Goal: Information Seeking & Learning: Learn about a topic

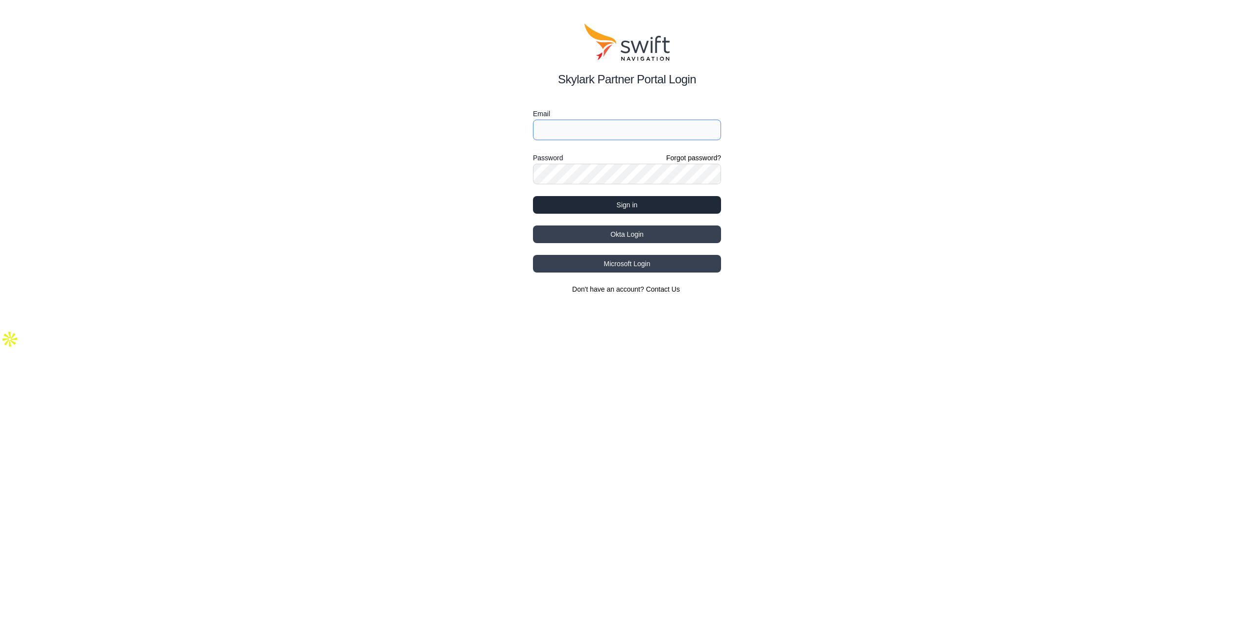
type input "msteensen@e38surveysolutions.com"
click at [619, 205] on button "Sign in" at bounding box center [627, 205] width 188 height 18
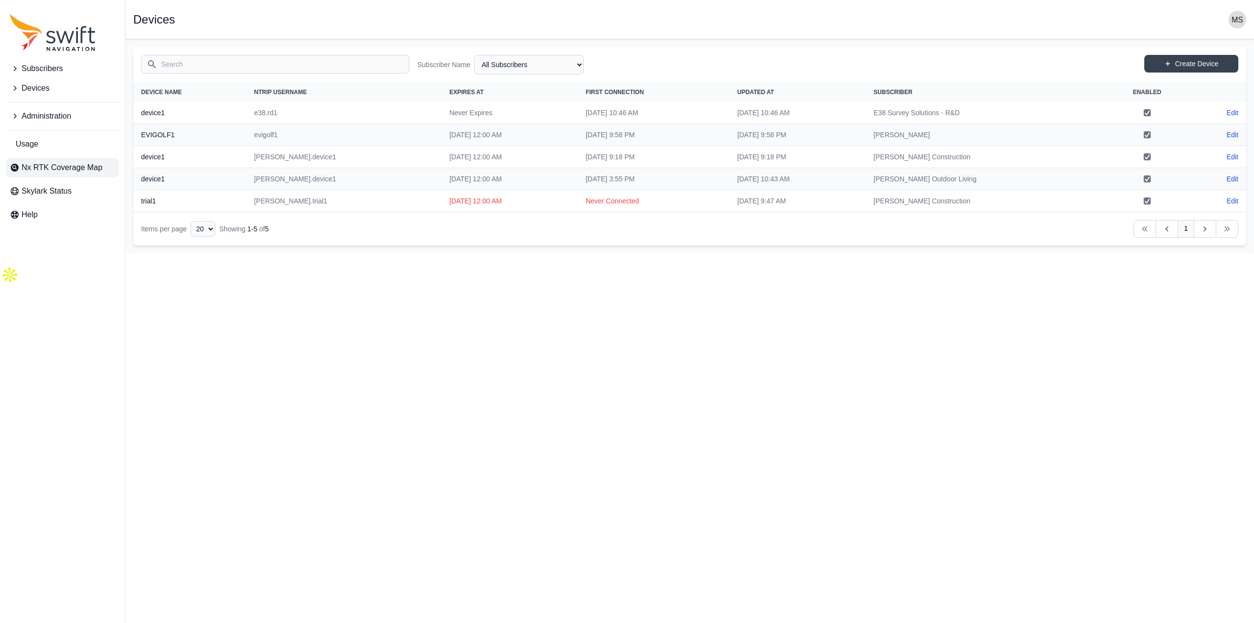
click at [48, 162] on span "Nx RTK Coverage Map" at bounding box center [62, 168] width 81 height 12
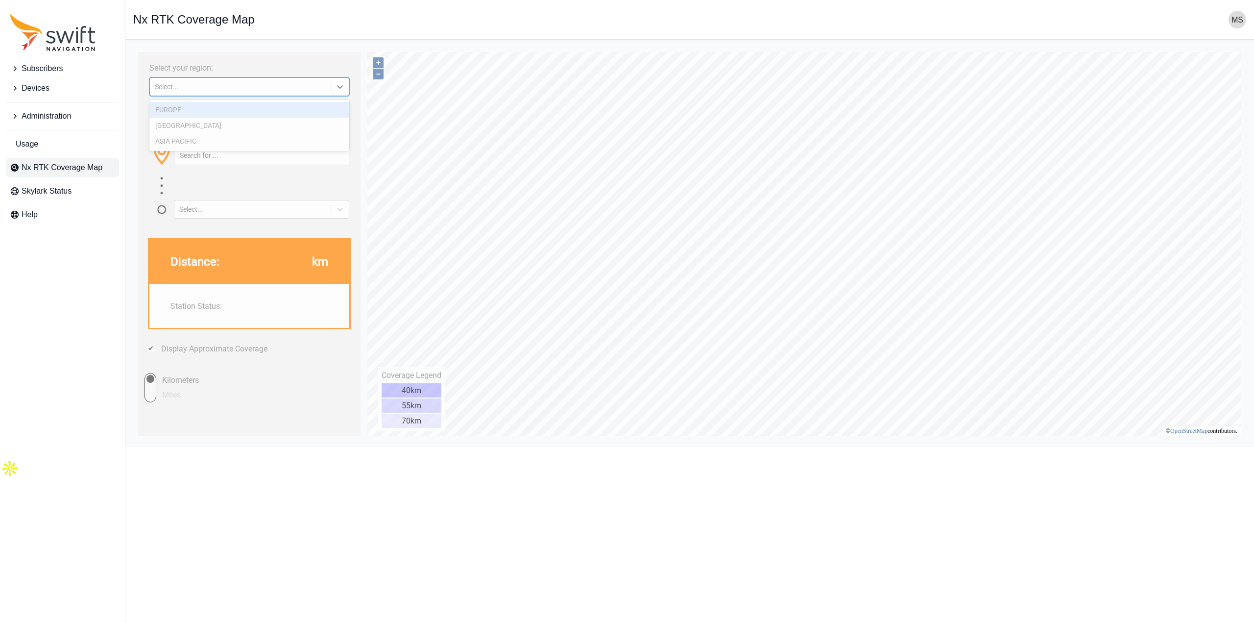
click at [220, 79] on div "Select..." at bounding box center [249, 86] width 200 height 19
click at [205, 129] on div "NORTH AMERICA" at bounding box center [249, 126] width 200 height 16
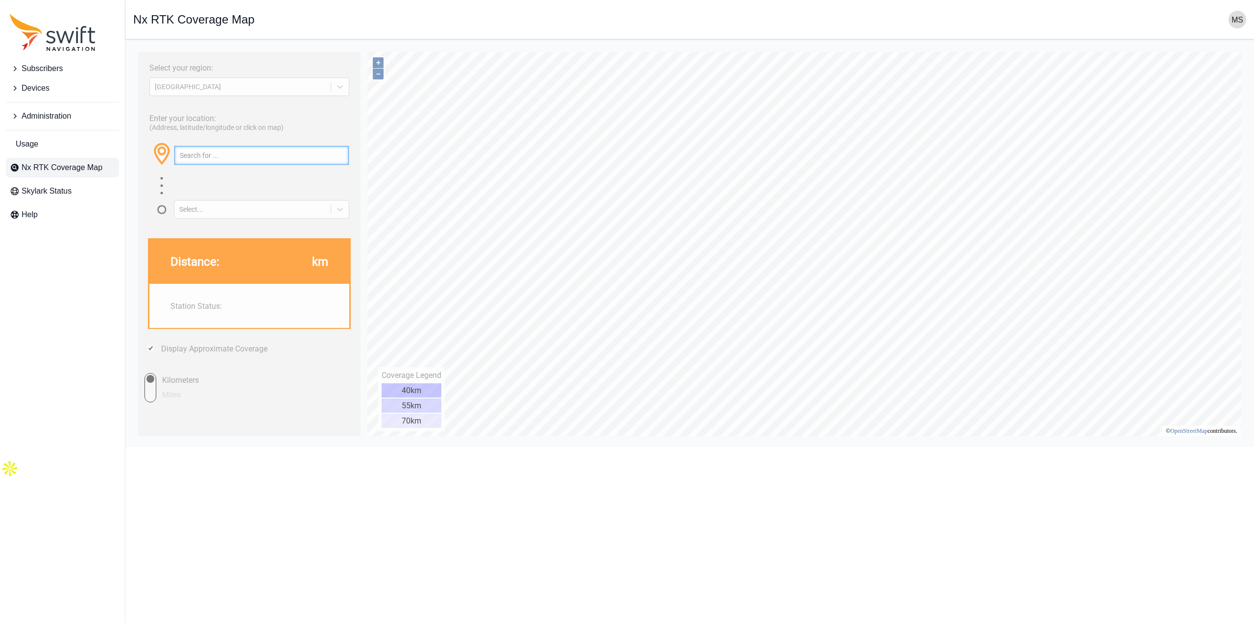
click at [239, 160] on input "text" at bounding box center [261, 155] width 174 height 19
type input "rawlins, wyoming"
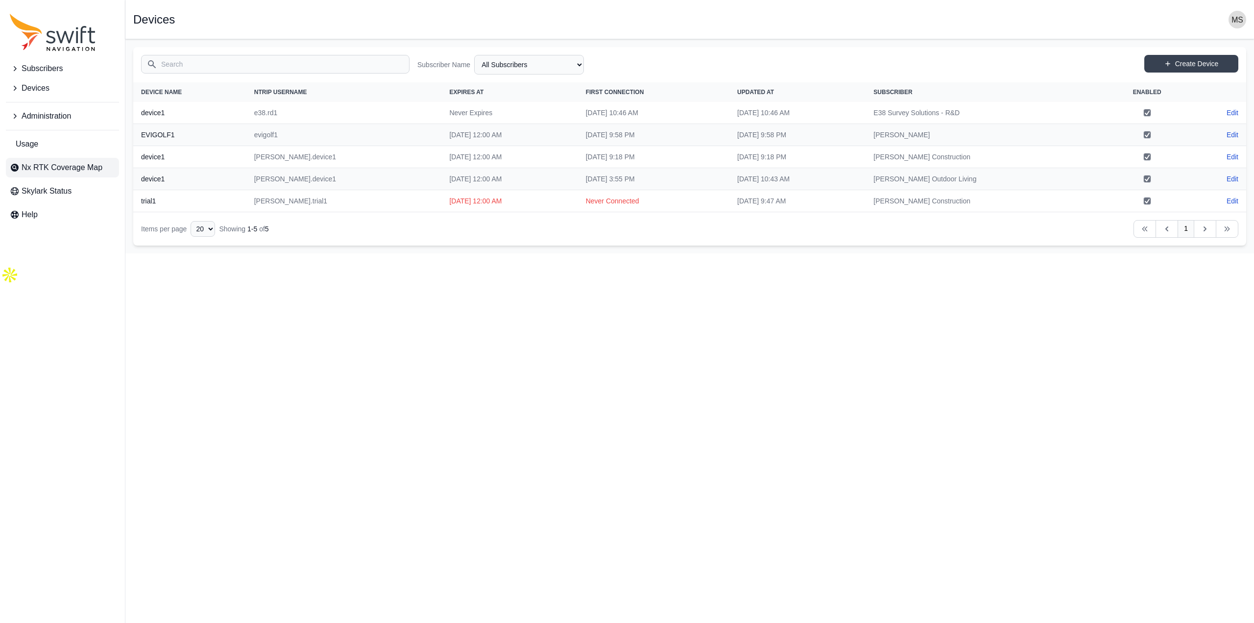
click at [66, 164] on span "Nx RTK Coverage Map" at bounding box center [62, 168] width 81 height 12
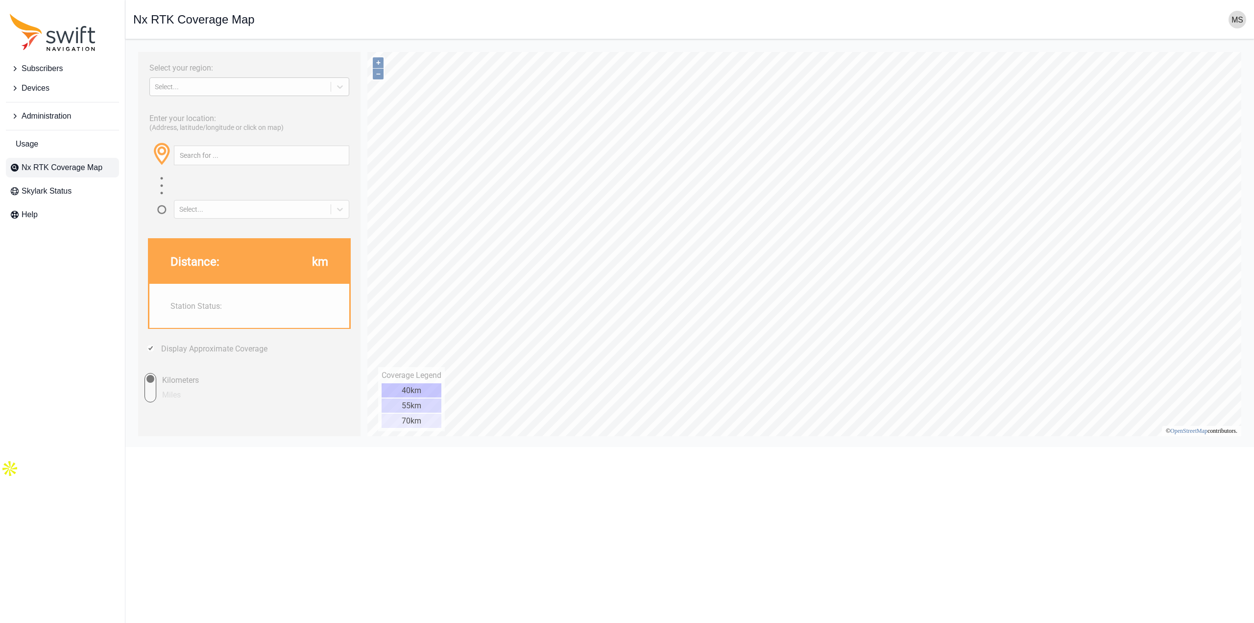
click at [208, 87] on div "Select..." at bounding box center [240, 87] width 171 height 8
click at [187, 129] on div "NORTH AMERICA" at bounding box center [249, 126] width 200 height 16
click at [227, 150] on input "text" at bounding box center [261, 155] width 174 height 19
type input "permian basin"
